Goal: Transaction & Acquisition: Purchase product/service

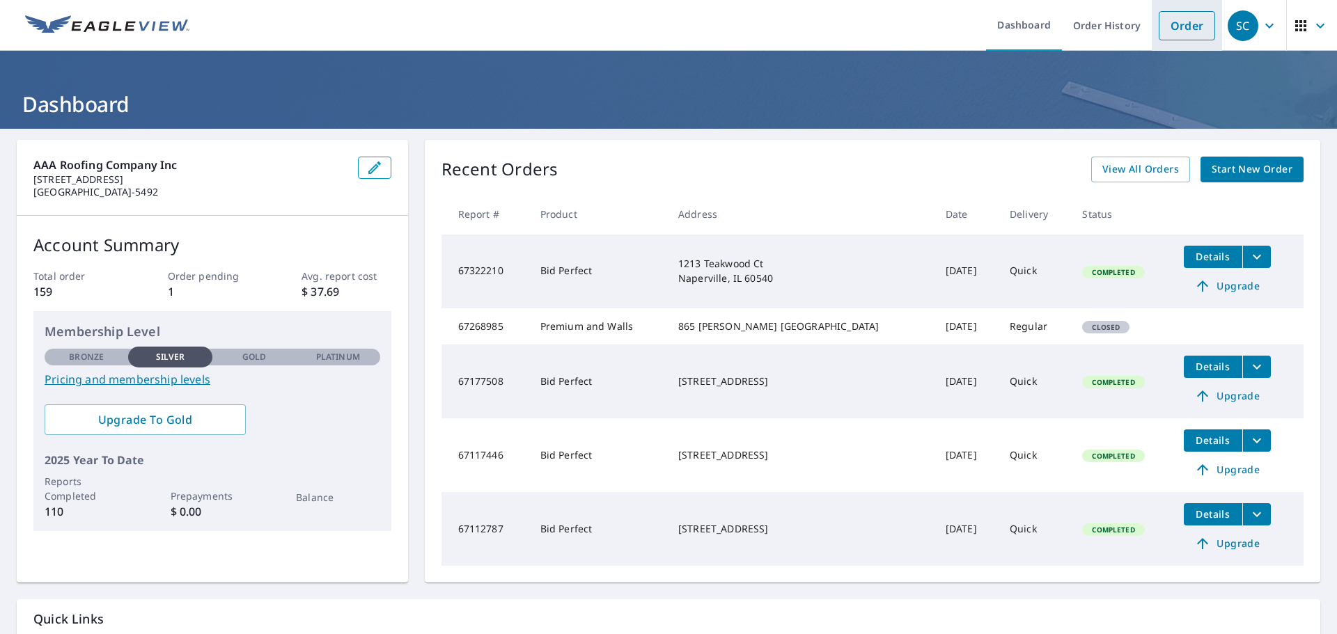
click at [1167, 27] on link "Order" at bounding box center [1186, 25] width 56 height 29
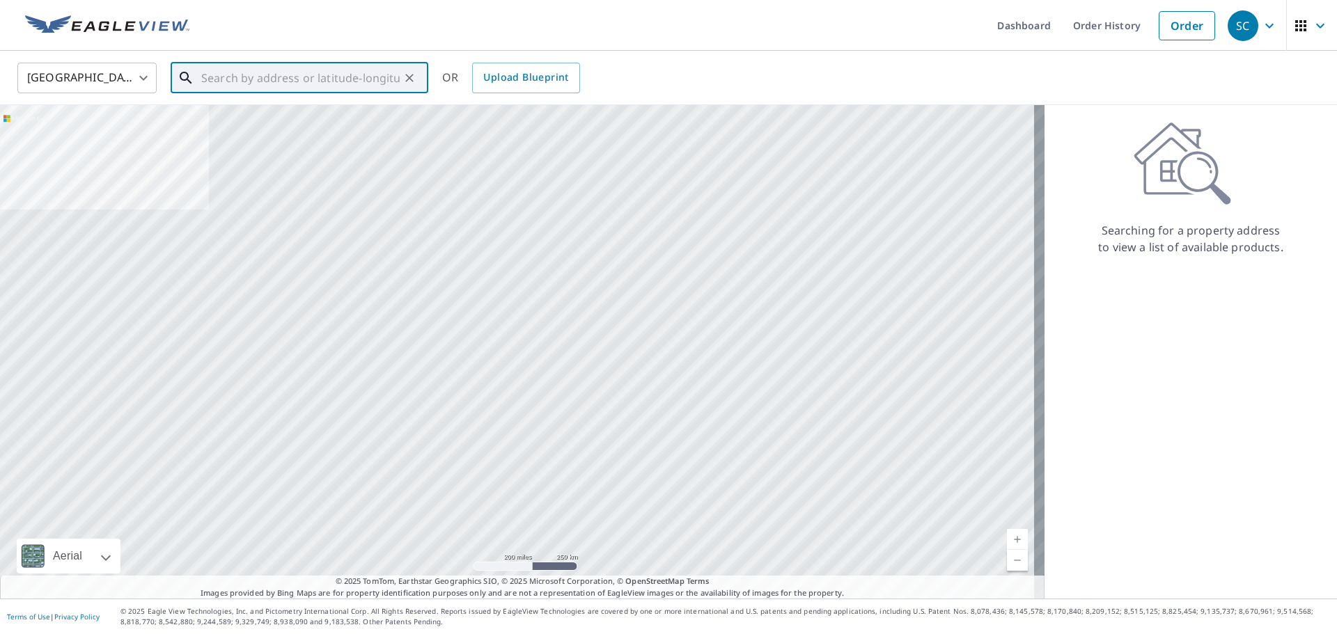
click at [318, 83] on input "text" at bounding box center [300, 77] width 198 height 39
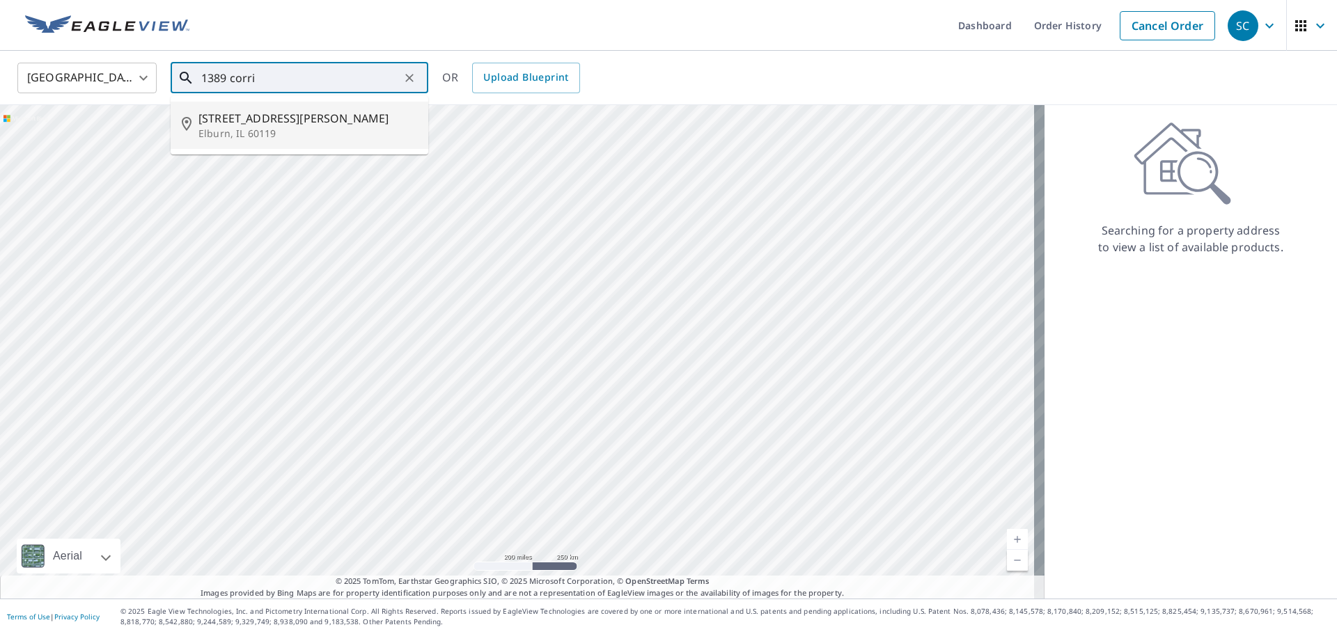
click at [270, 129] on p "Elburn, IL 60119" at bounding box center [307, 134] width 219 height 14
type input "[STREET_ADDRESS][PERSON_NAME]"
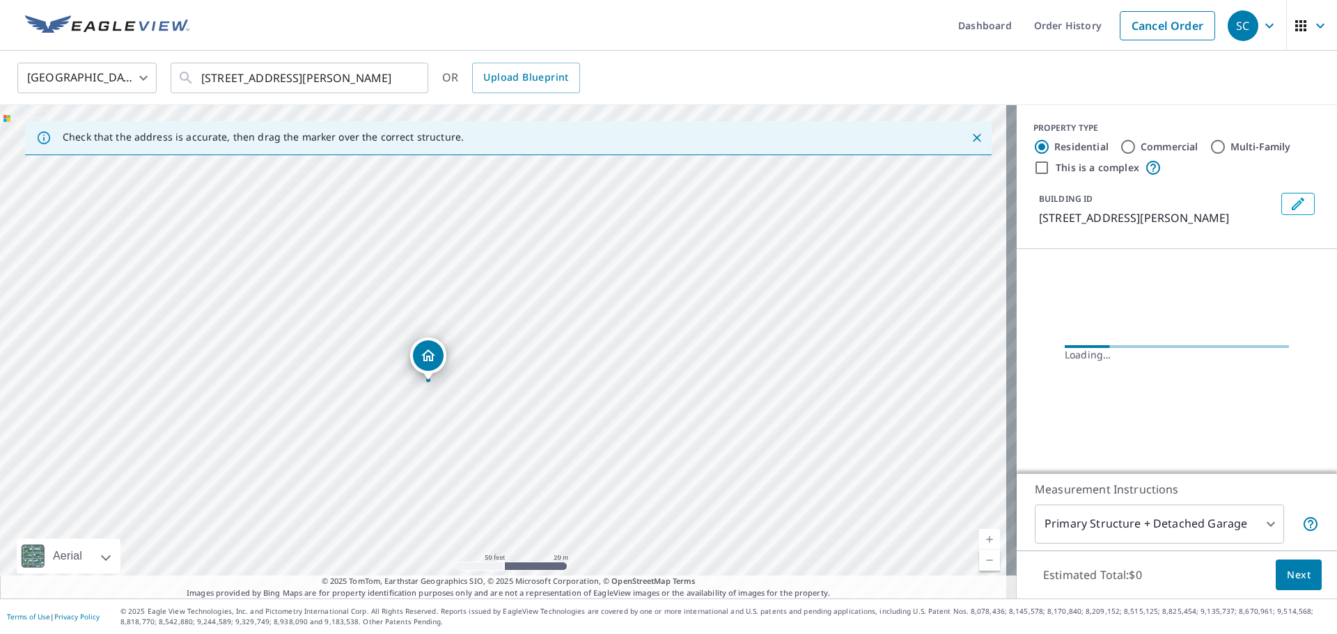
drag, startPoint x: 403, startPoint y: 364, endPoint x: 463, endPoint y: 327, distance: 70.3
click at [463, 327] on div "[STREET_ADDRESS][PERSON_NAME]" at bounding box center [508, 352] width 1016 height 494
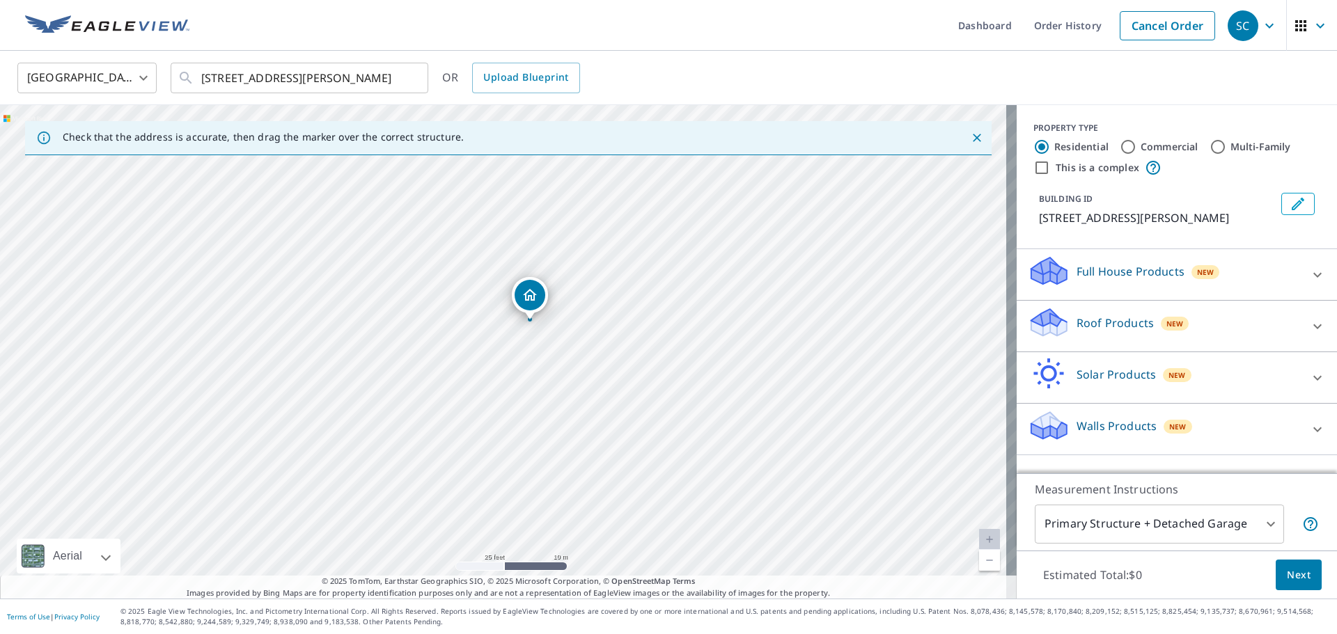
click at [1106, 321] on p "Roof Products" at bounding box center [1114, 323] width 77 height 17
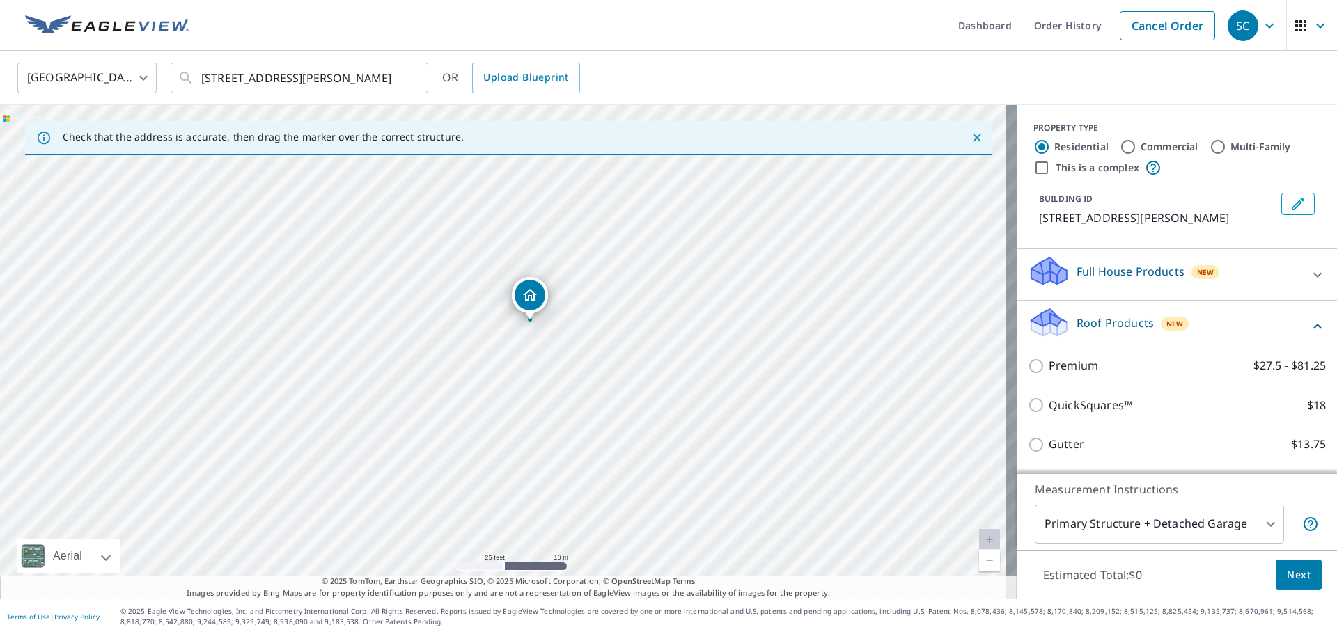
scroll to position [70, 0]
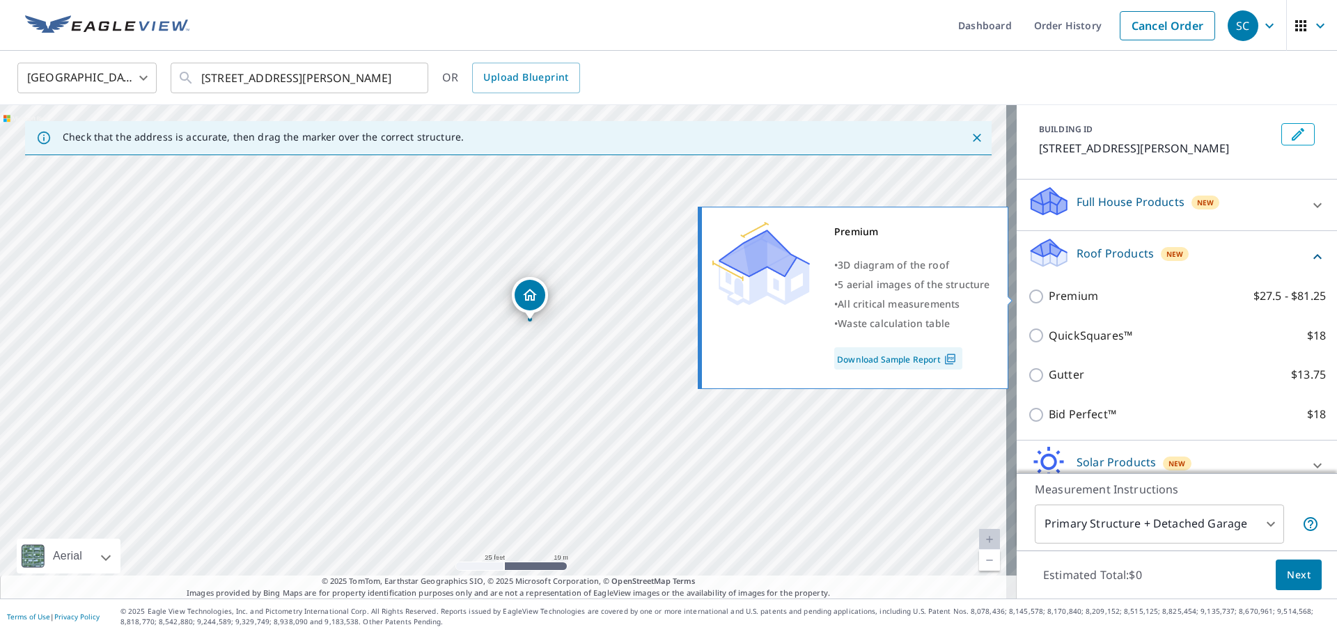
click at [1027, 300] on input "Premium $27.5 - $81.25" at bounding box center [1037, 296] width 21 height 17
checkbox input "true"
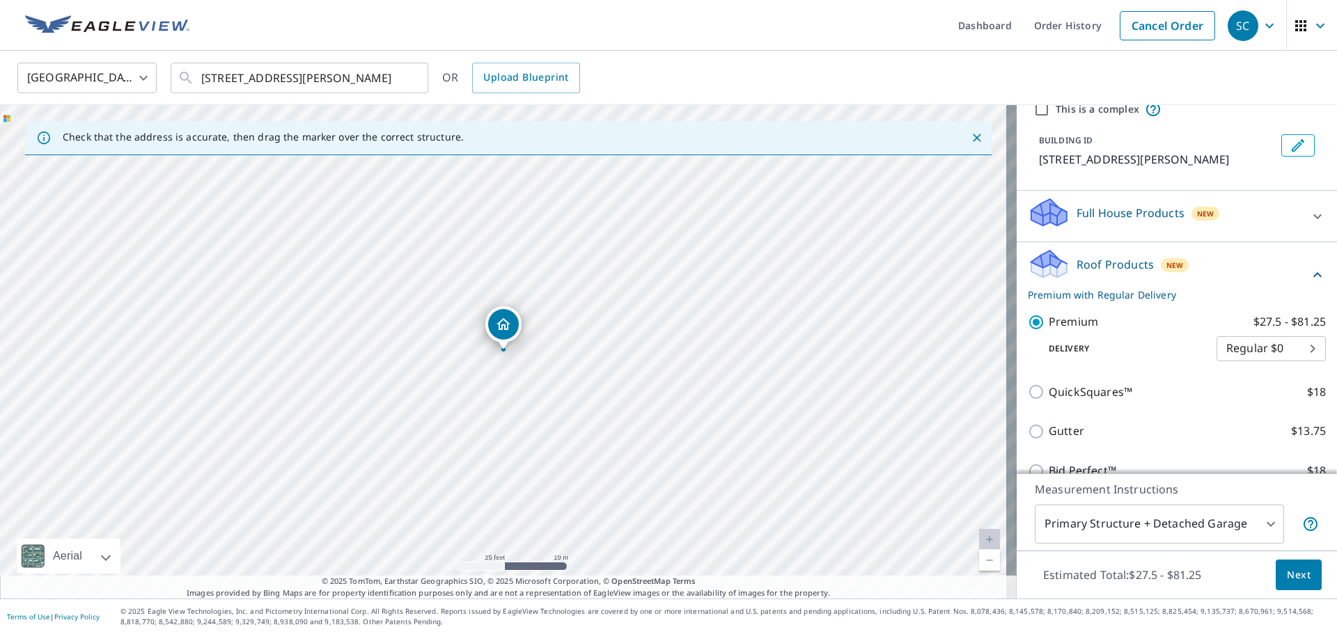
scroll to position [46, 0]
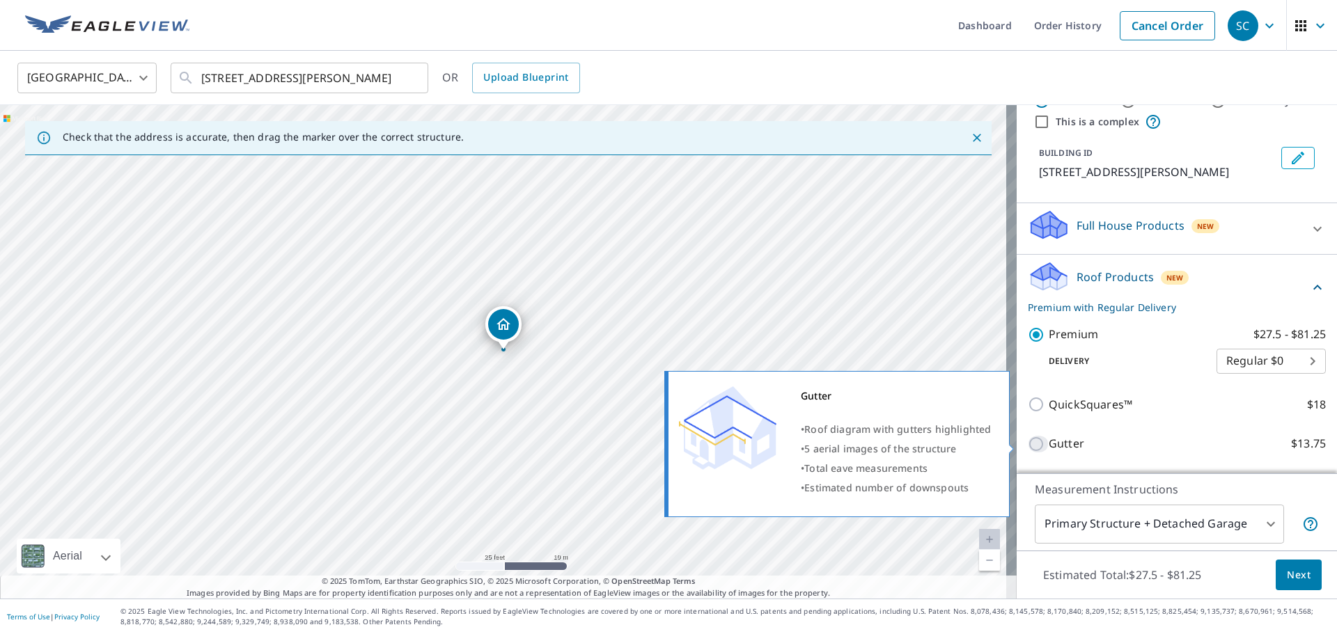
click at [1027, 446] on input "Gutter $13.75" at bounding box center [1037, 444] width 21 height 17
checkbox input "true"
checkbox input "false"
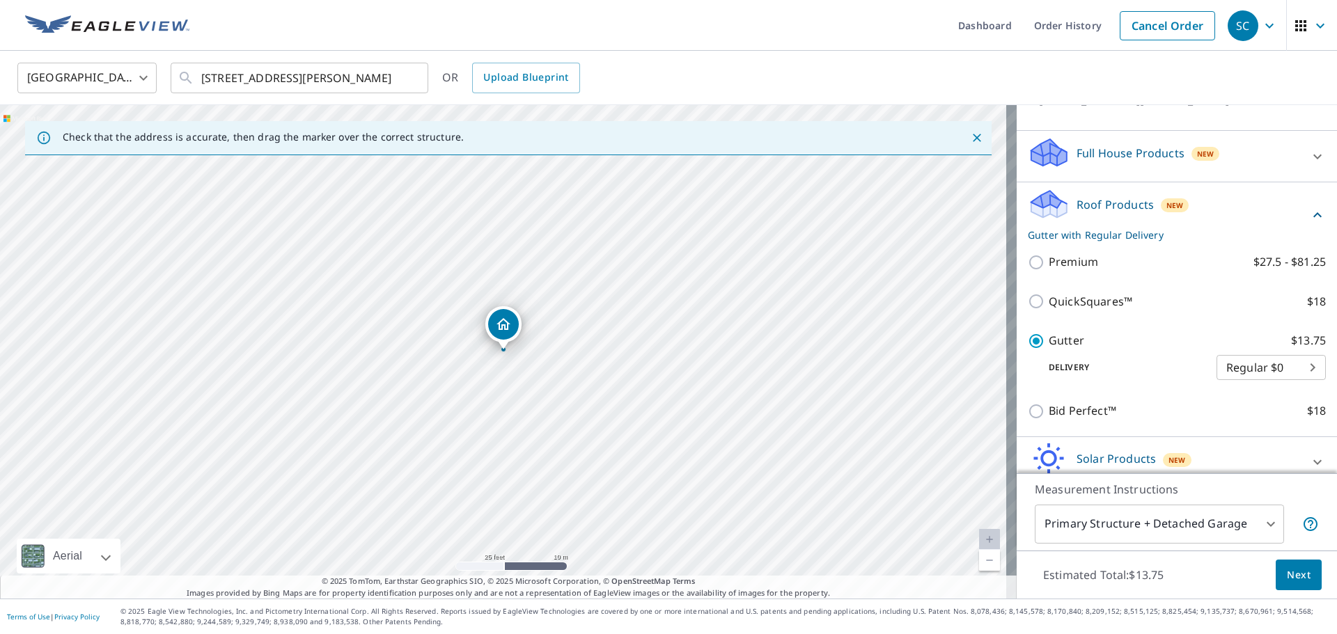
scroll to position [185, 0]
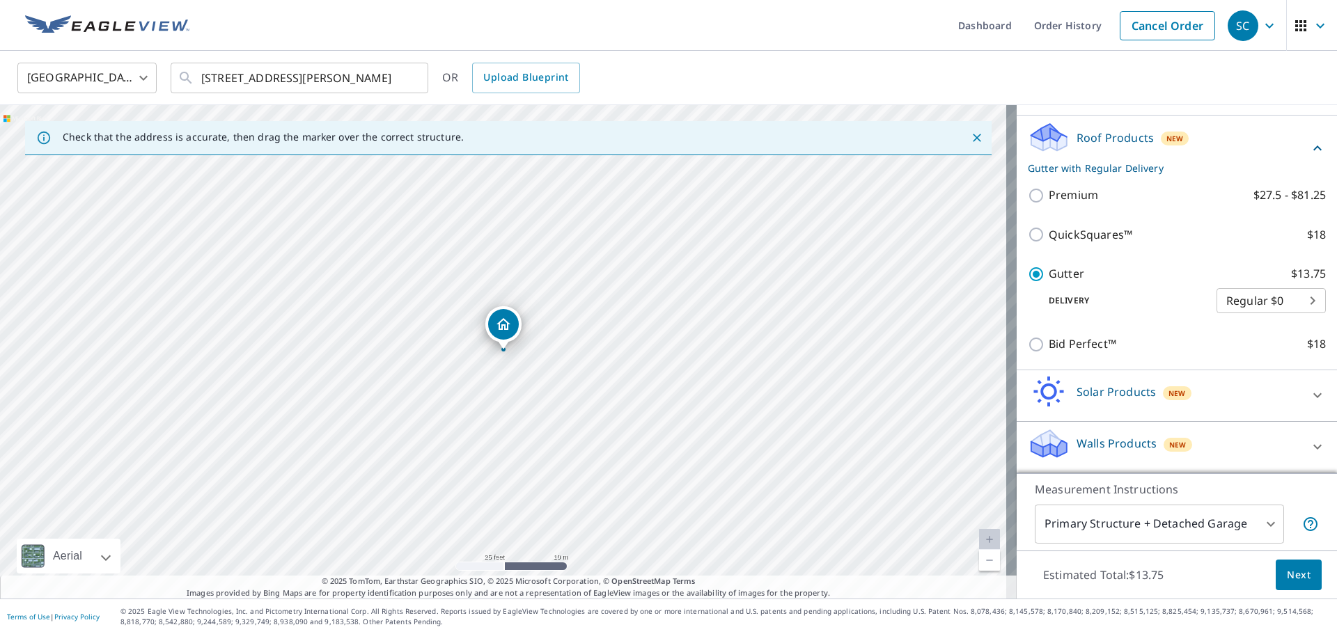
click at [1286, 574] on span "Next" at bounding box center [1298, 575] width 24 height 17
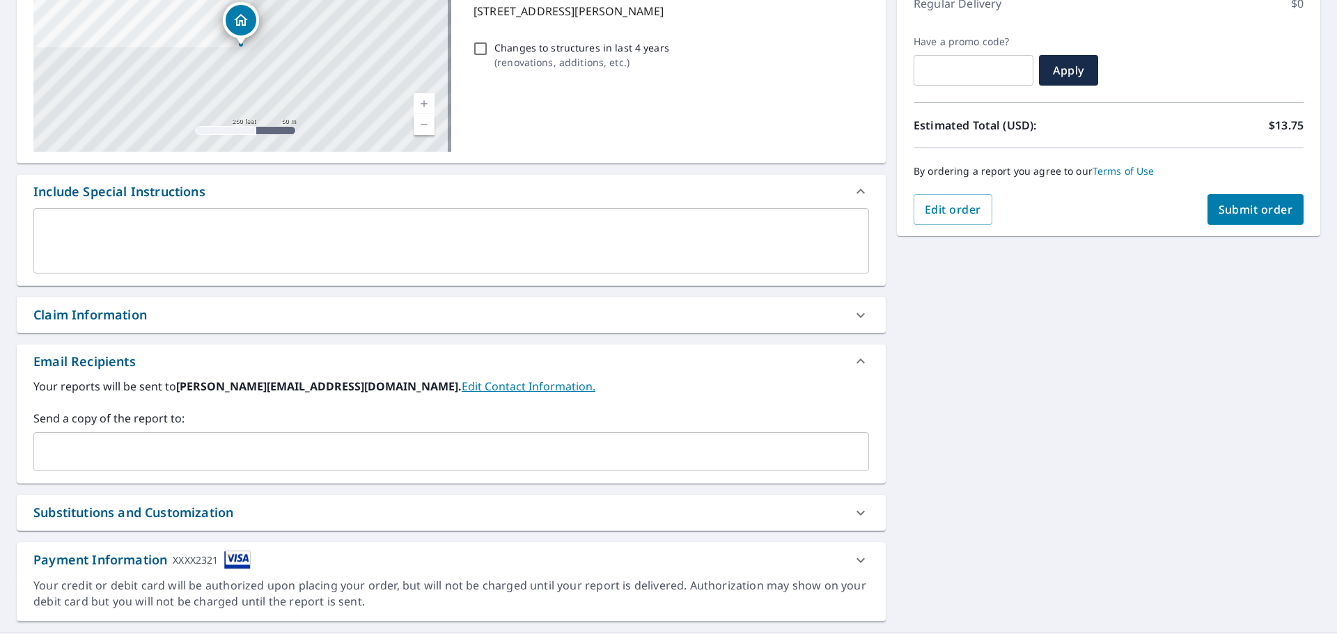
scroll to position [209, 0]
click at [255, 451] on input "text" at bounding box center [441, 451] width 802 height 26
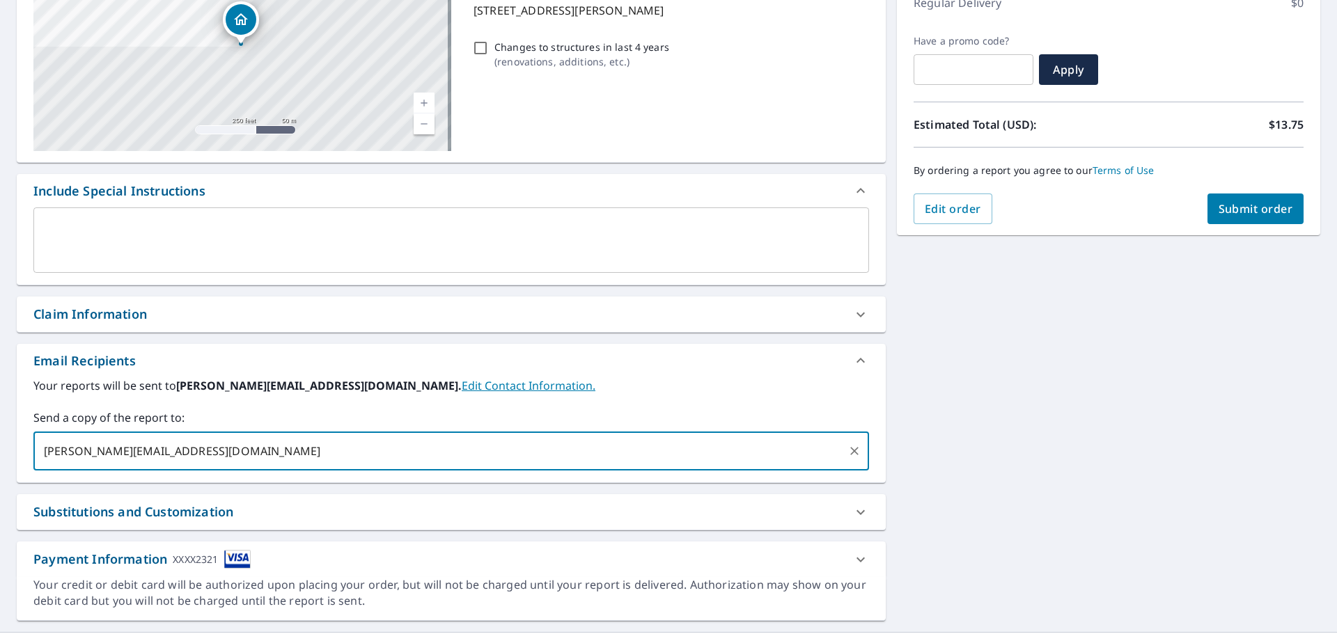
type input "[PERSON_NAME][EMAIL_ADDRESS][DOMAIN_NAME]"
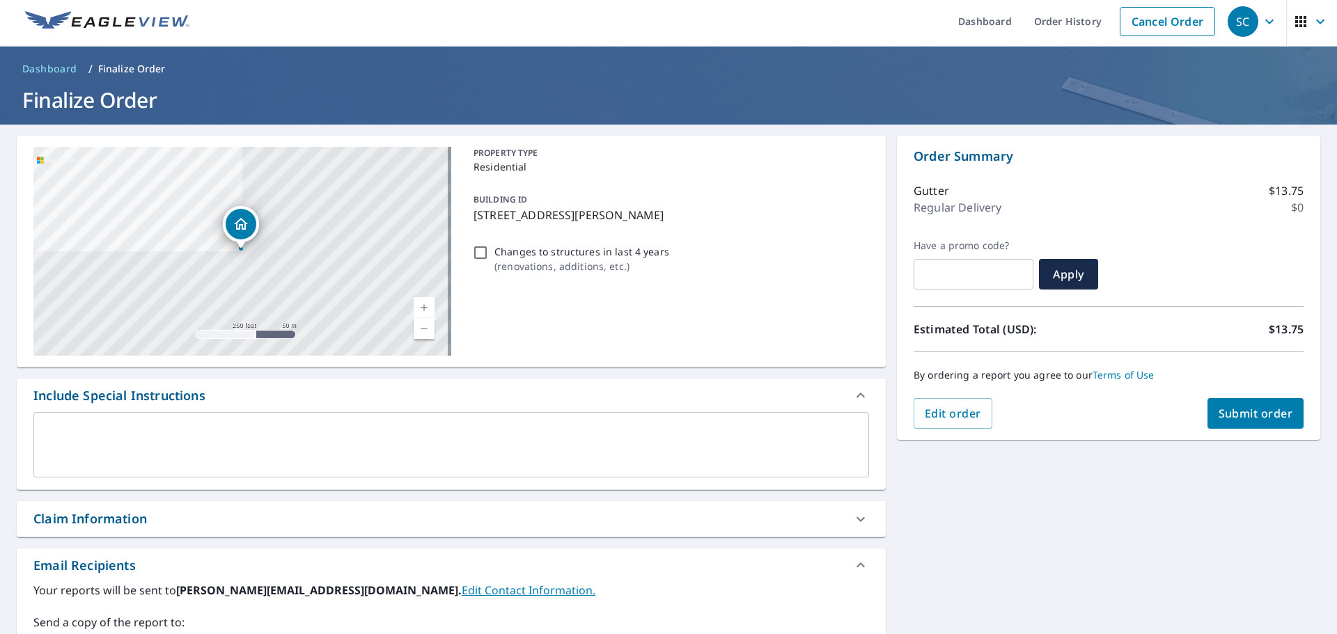
scroll to position [0, 0]
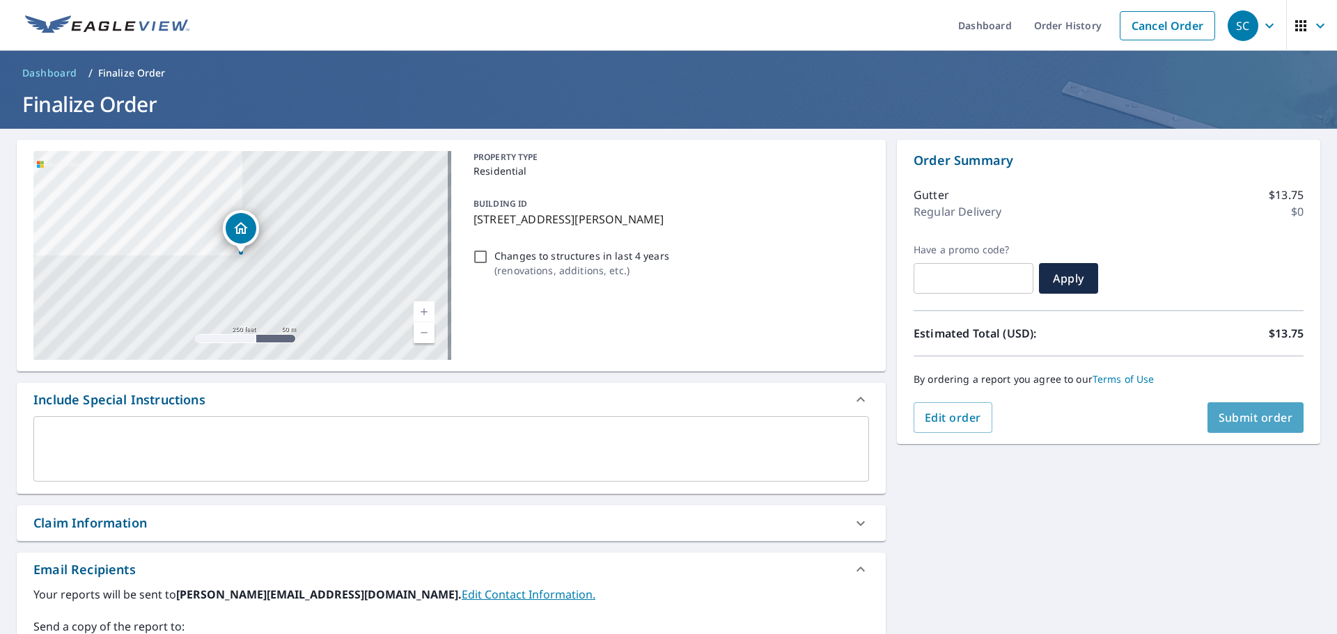
click at [1250, 408] on button "Submit order" at bounding box center [1255, 417] width 97 height 31
